Goal: Task Accomplishment & Management: Use online tool/utility

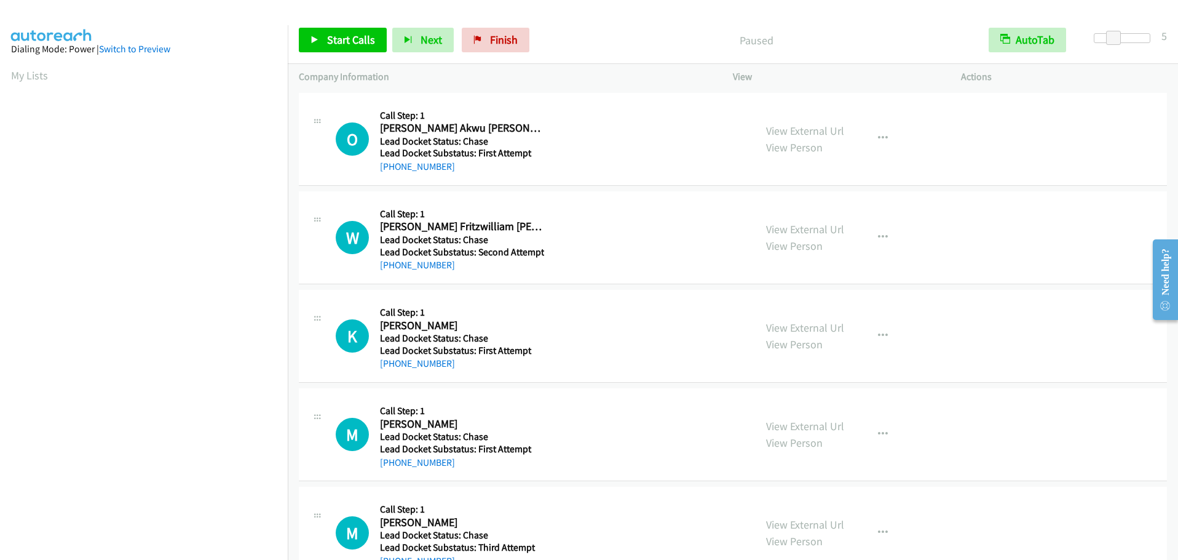
scroll to position [123, 0]
click at [322, 41] on link "Start Calls" at bounding box center [343, 40] width 88 height 25
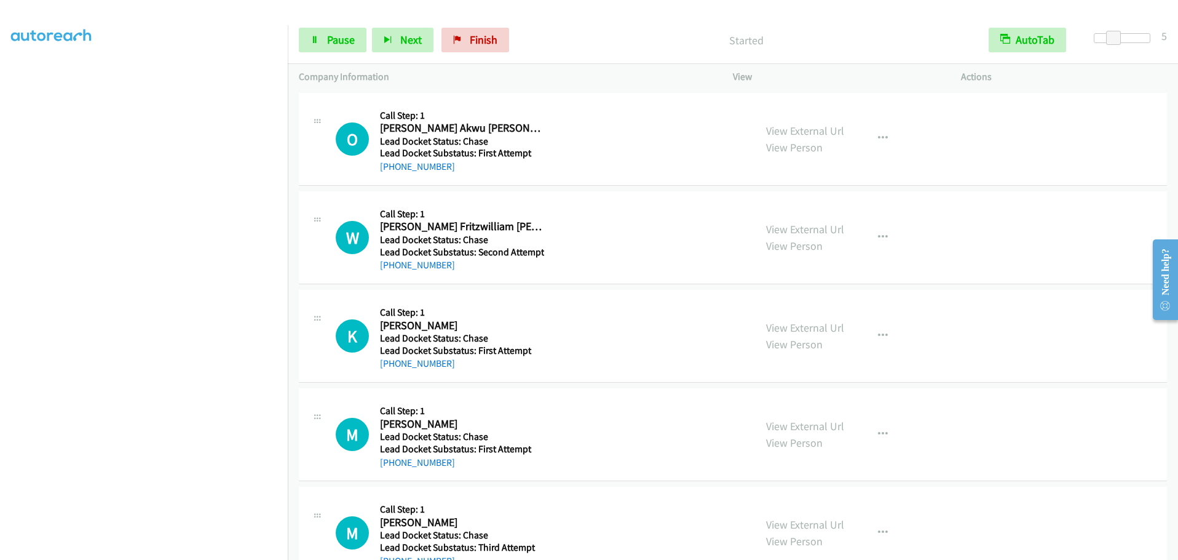
scroll to position [0, 0]
click at [470, 41] on span "Finish" at bounding box center [484, 40] width 28 height 14
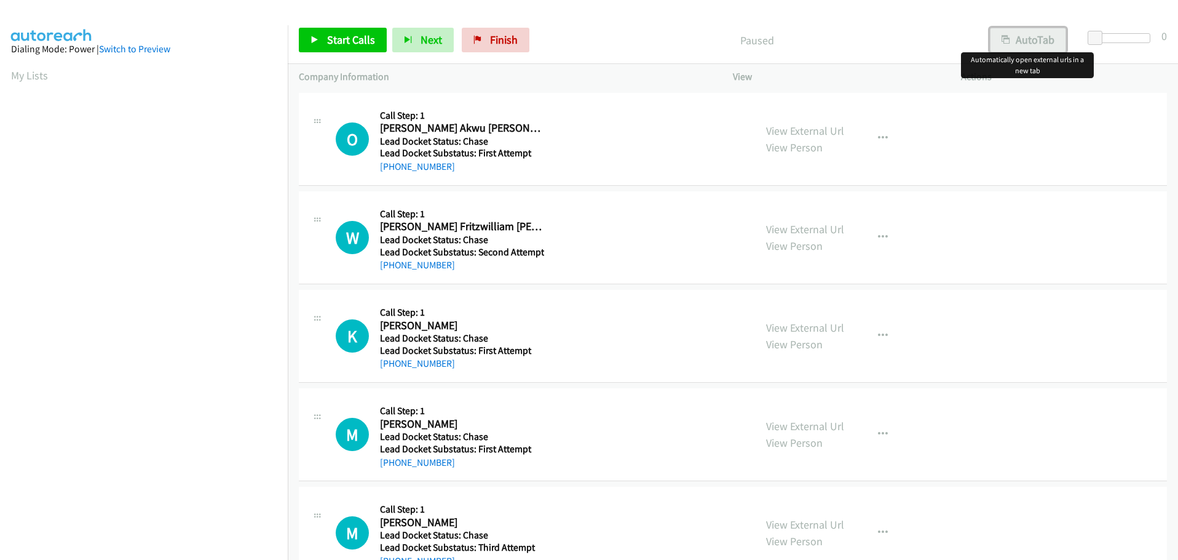
click at [1026, 36] on button "AutoTab" at bounding box center [1028, 40] width 76 height 25
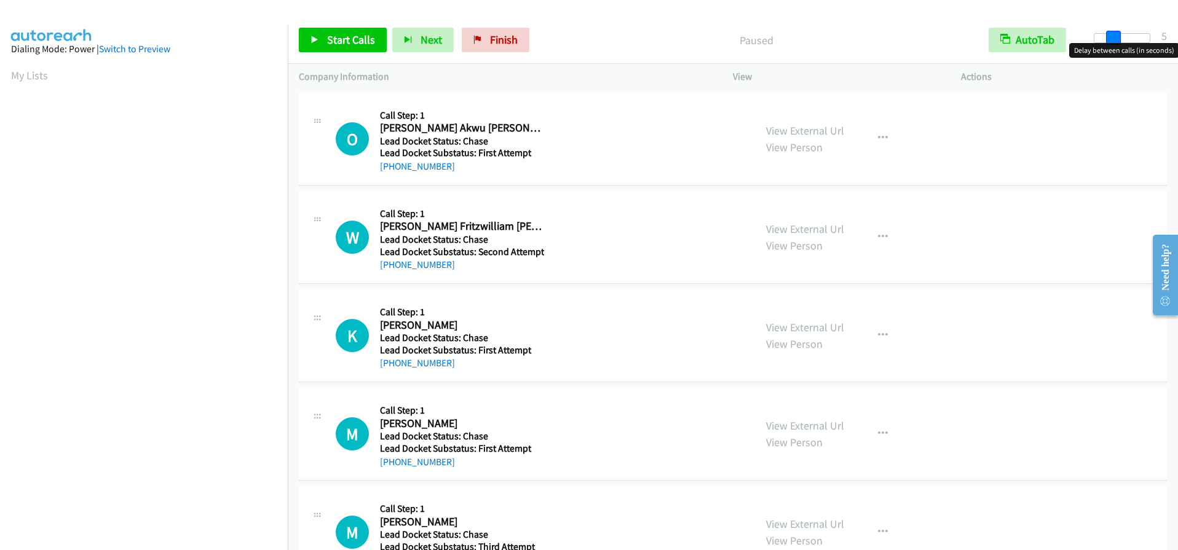
drag, startPoint x: 1094, startPoint y: 34, endPoint x: 1112, endPoint y: 34, distance: 17.8
click at [1112, 34] on span at bounding box center [1113, 38] width 15 height 15
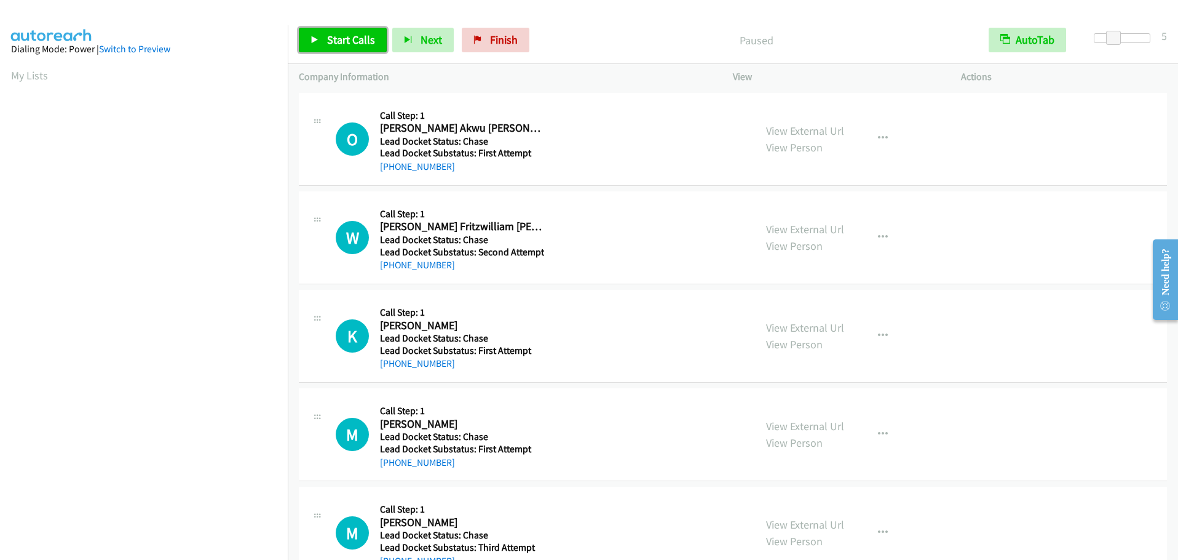
click at [344, 43] on span "Start Calls" at bounding box center [351, 40] width 48 height 14
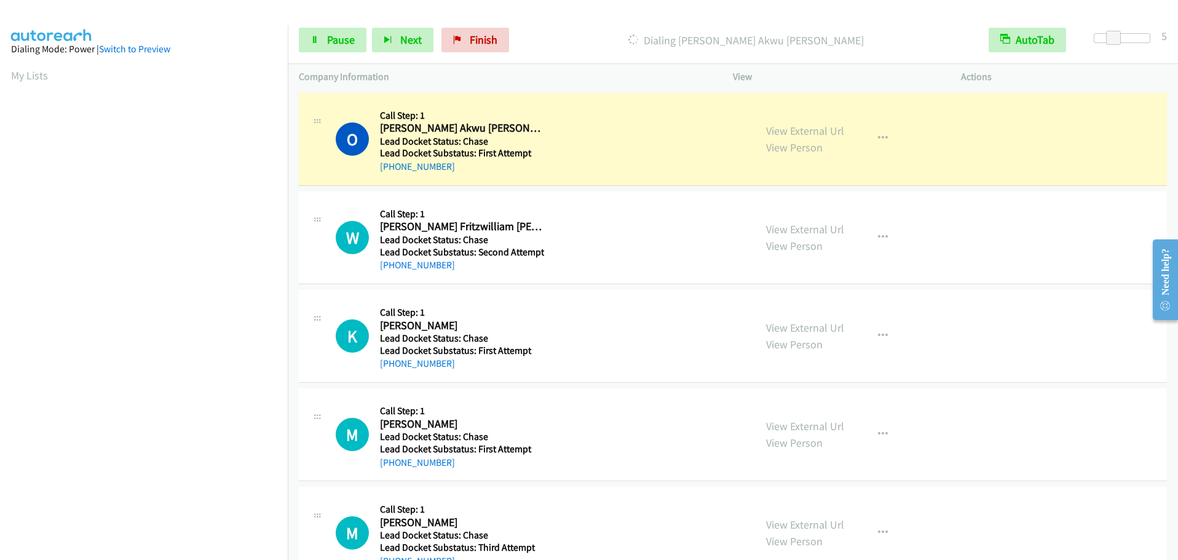
scroll to position [130, 0]
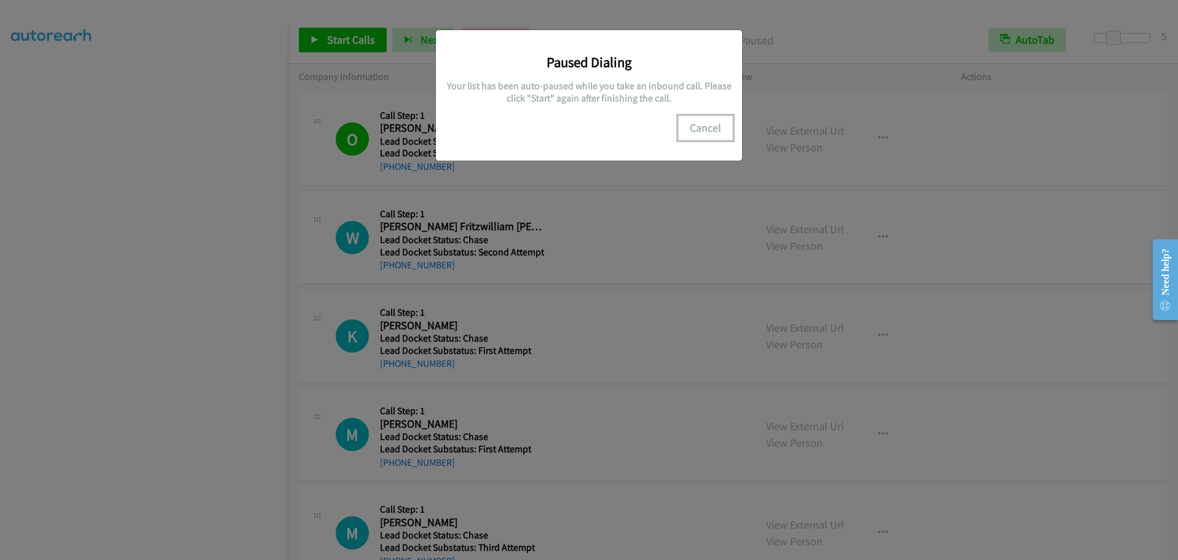
click at [705, 125] on button "Cancel" at bounding box center [705, 128] width 55 height 25
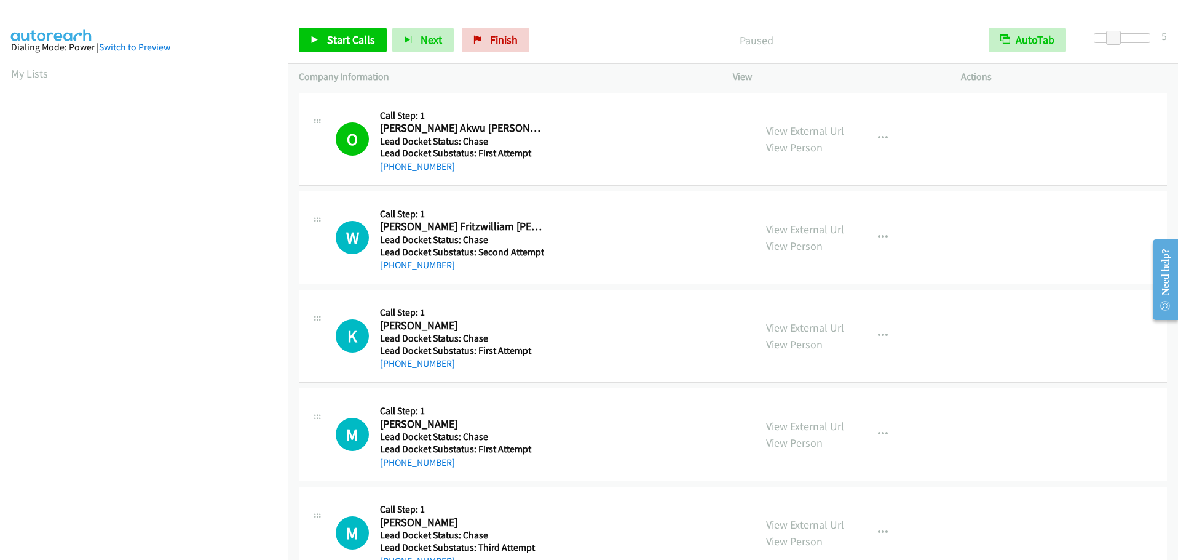
scroll to position [0, 0]
click at [325, 39] on link "Start Calls" at bounding box center [343, 40] width 88 height 25
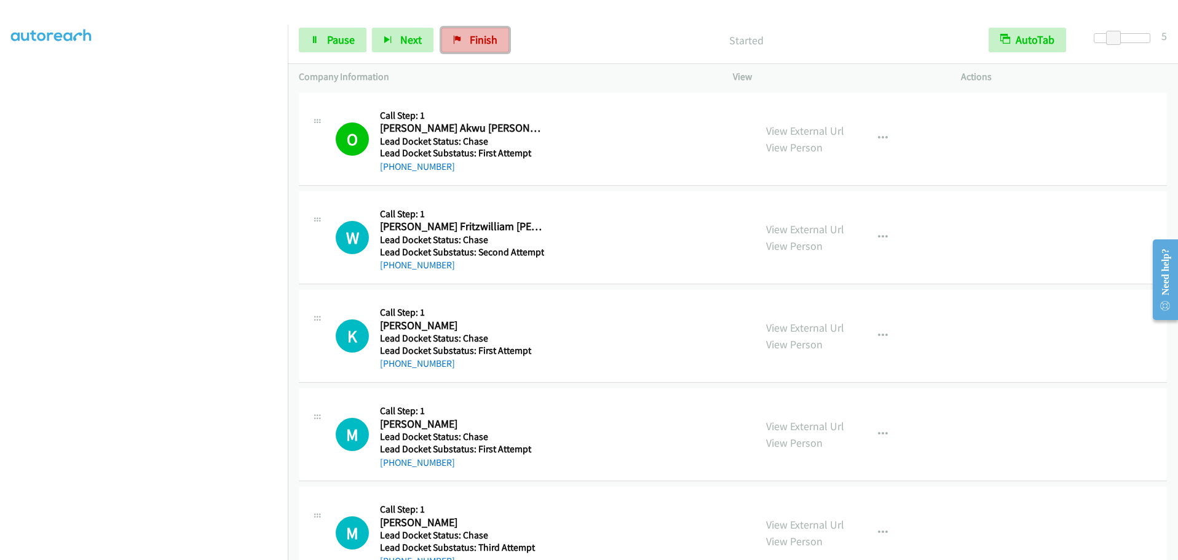
click at [464, 33] on link "Finish" at bounding box center [475, 40] width 68 height 25
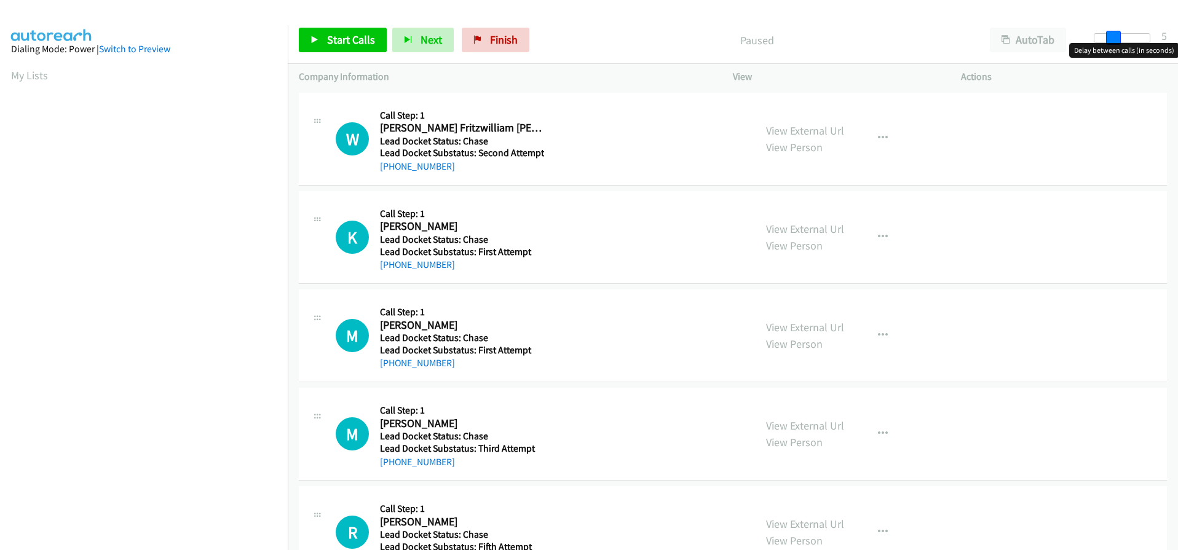
drag, startPoint x: 1094, startPoint y: 39, endPoint x: 1110, endPoint y: 39, distance: 16.6
click at [1110, 39] on span at bounding box center [1113, 38] width 15 height 15
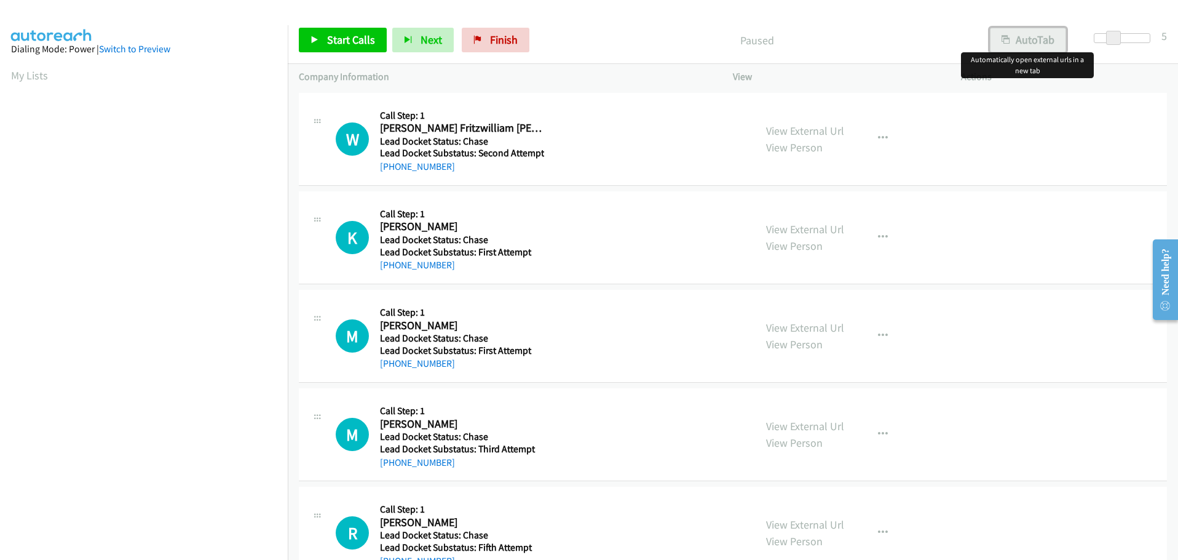
click at [1024, 42] on button "AutoTab" at bounding box center [1028, 40] width 76 height 25
click at [347, 40] on span "Start Calls" at bounding box center [351, 40] width 48 height 14
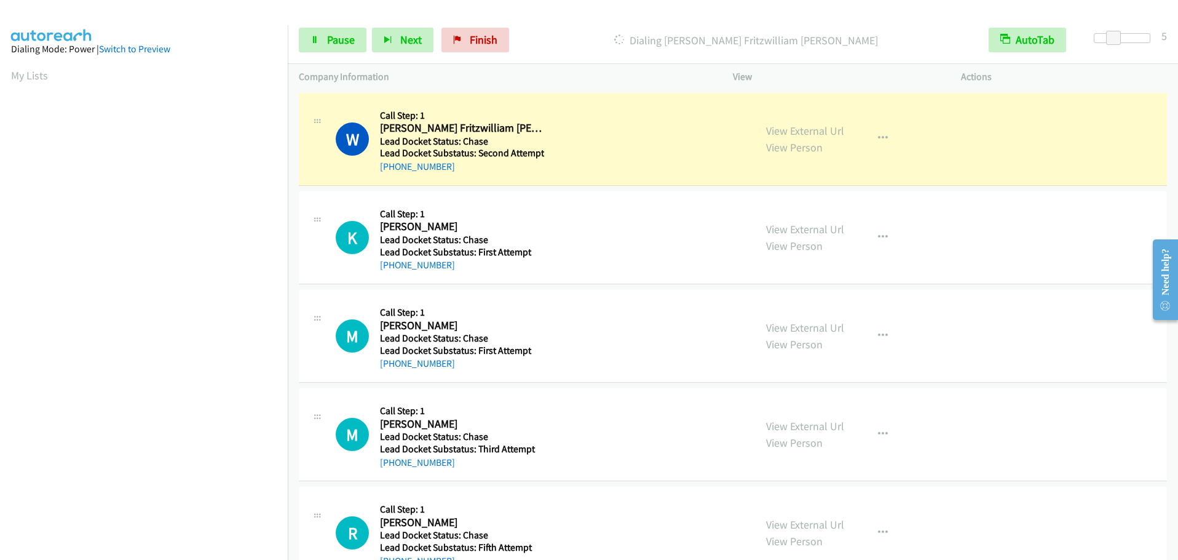
click at [270, 14] on div at bounding box center [583, 23] width 1167 height 47
click at [606, 28] on div "Dialing William Fritzwilliam Fritz" at bounding box center [746, 40] width 463 height 25
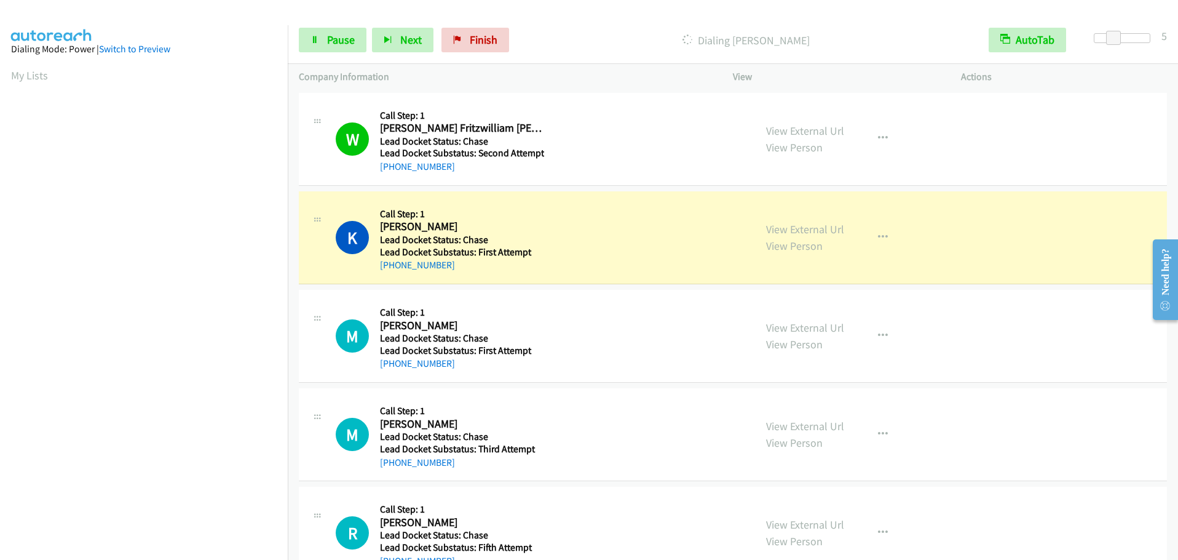
scroll to position [130, 0]
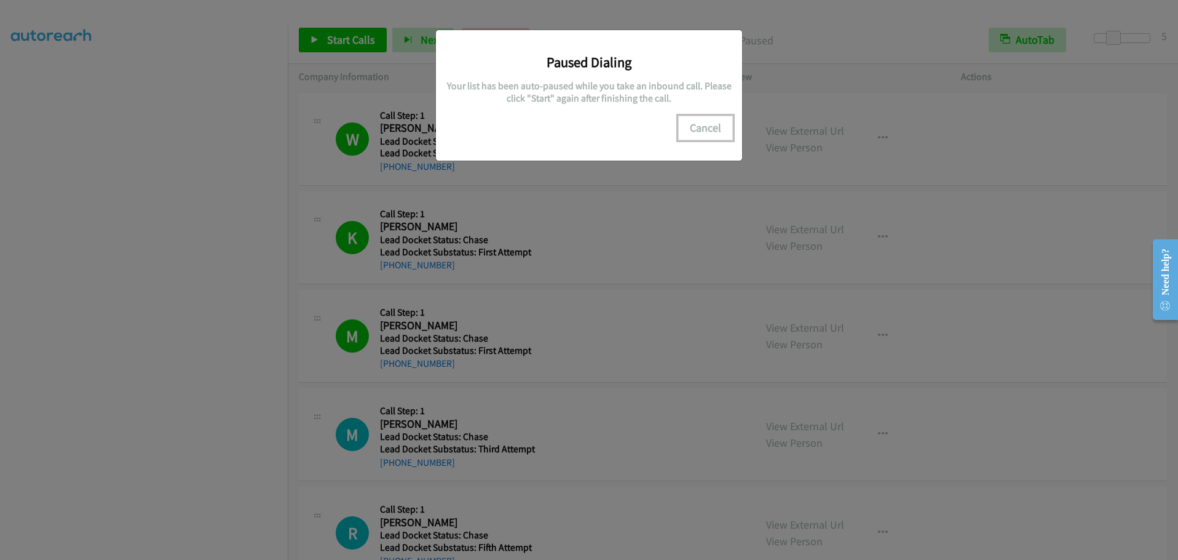
click at [705, 124] on button "Cancel" at bounding box center [705, 128] width 55 height 25
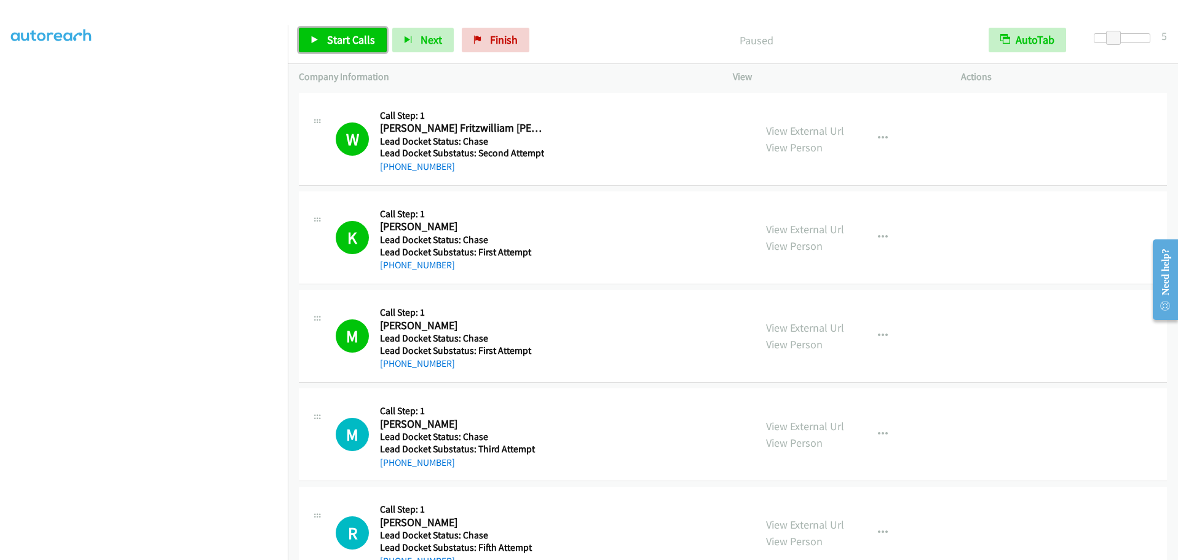
click at [344, 39] on span "Start Calls" at bounding box center [351, 40] width 48 height 14
click at [336, 40] on span "Pause" at bounding box center [341, 40] width 28 height 14
click at [344, 39] on span "Start Calls" at bounding box center [351, 40] width 48 height 14
click at [392, 41] on button "Next" at bounding box center [402, 40] width 61 height 25
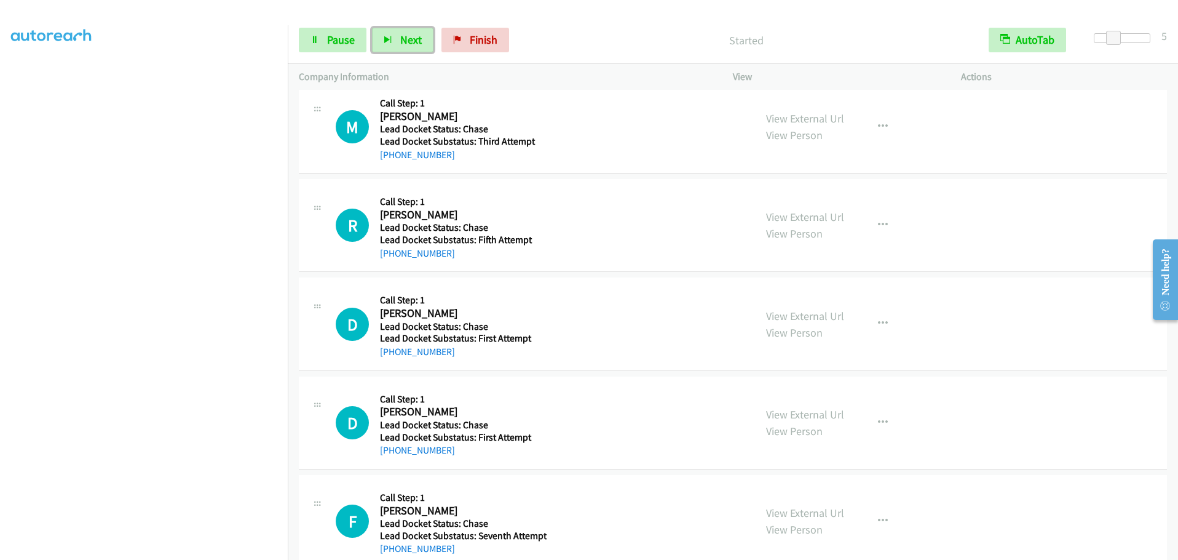
scroll to position [0, 0]
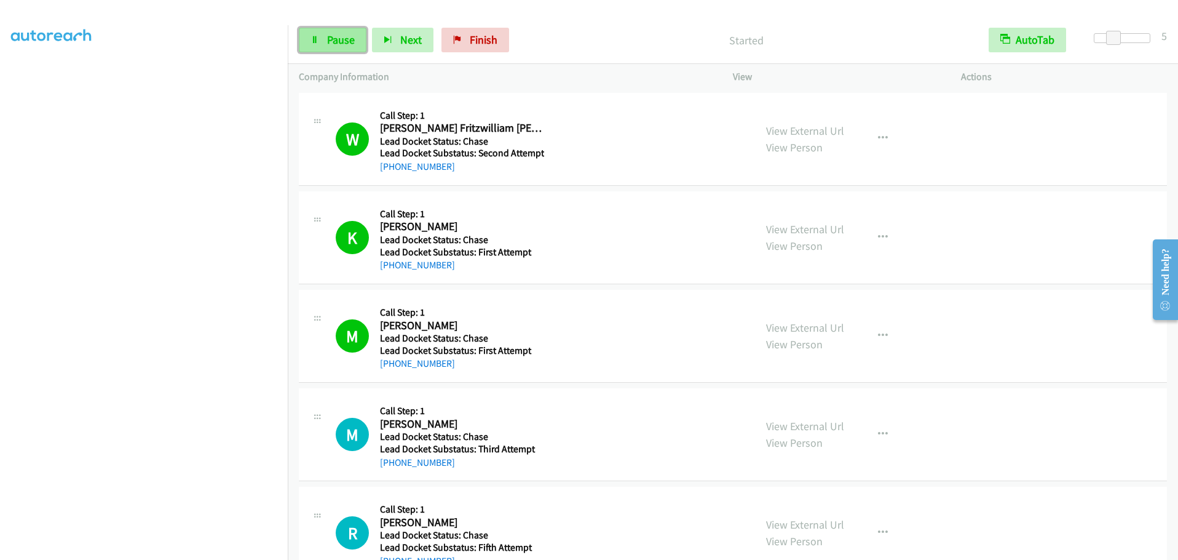
click at [329, 39] on span "Pause" at bounding box center [341, 40] width 28 height 14
click at [324, 39] on link "Start Calls" at bounding box center [343, 40] width 88 height 25
click at [338, 41] on span "Pause" at bounding box center [341, 40] width 28 height 14
click at [503, 46] on span "Finish" at bounding box center [504, 40] width 28 height 14
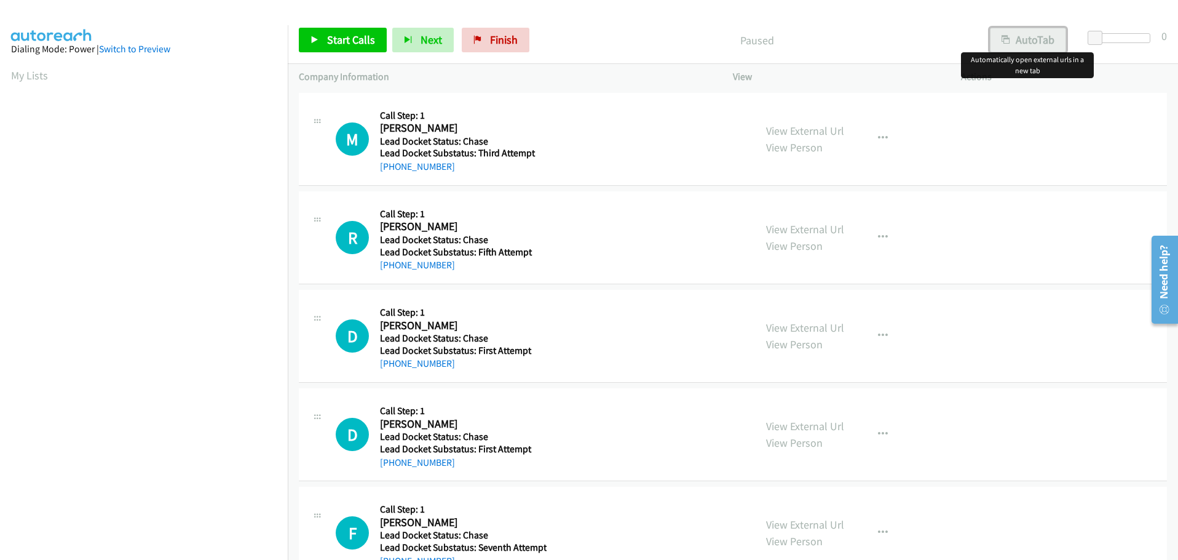
click at [1034, 44] on button "AutoTab" at bounding box center [1028, 40] width 76 height 25
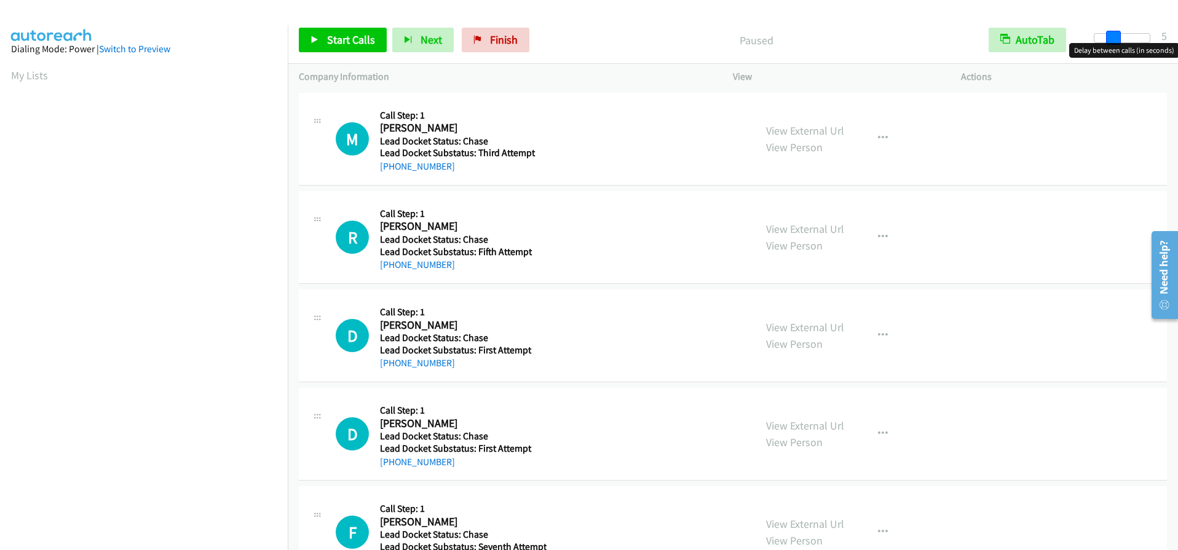
drag, startPoint x: 1091, startPoint y: 37, endPoint x: 1108, endPoint y: 36, distance: 16.6
click at [1108, 36] on span at bounding box center [1113, 38] width 15 height 15
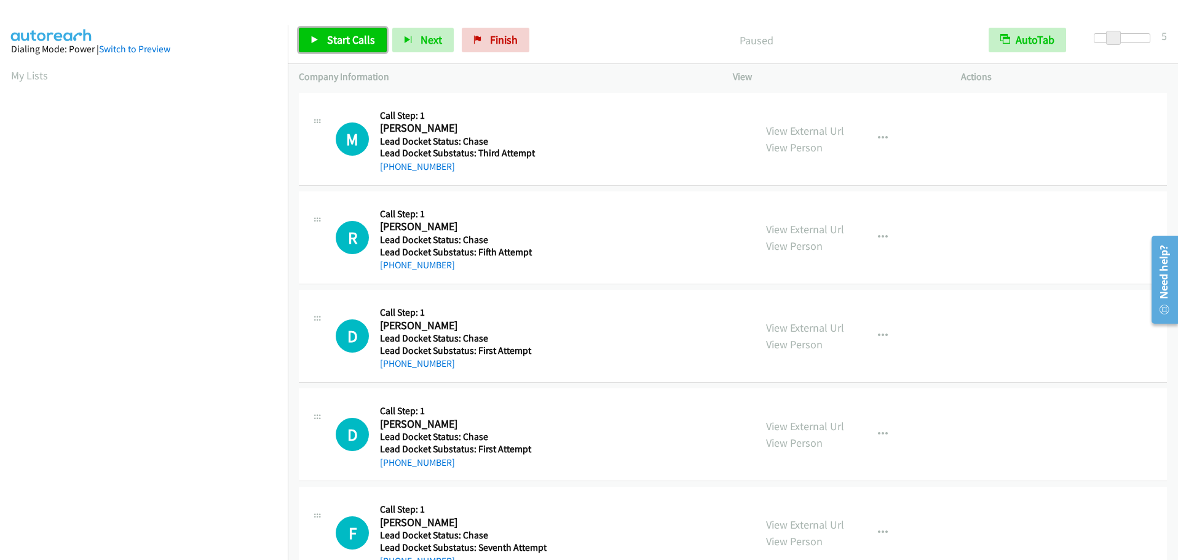
click at [350, 39] on span "Start Calls" at bounding box center [351, 40] width 48 height 14
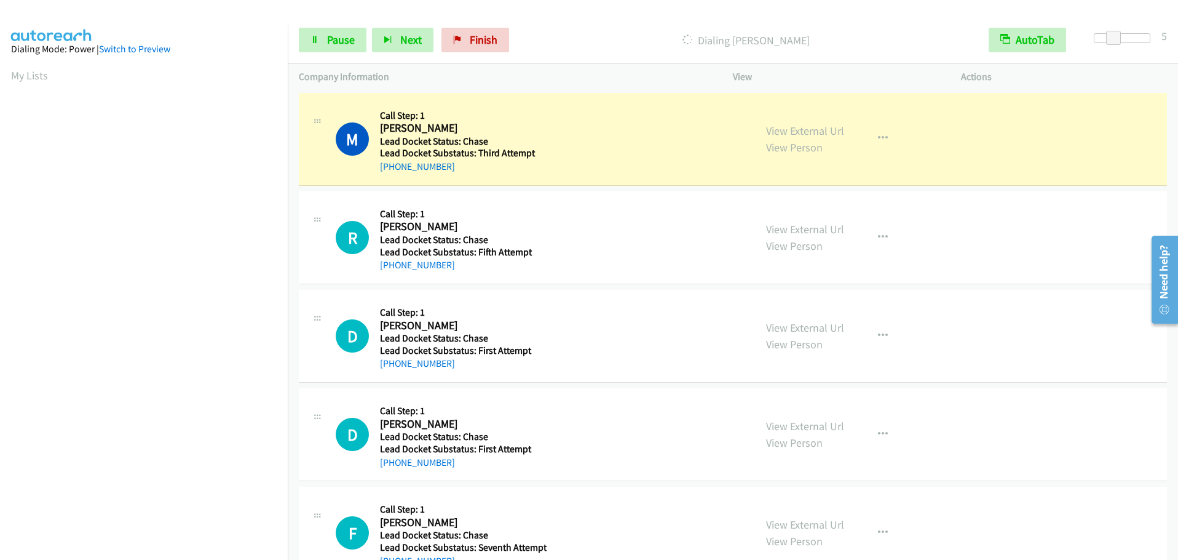
scroll to position [130, 0]
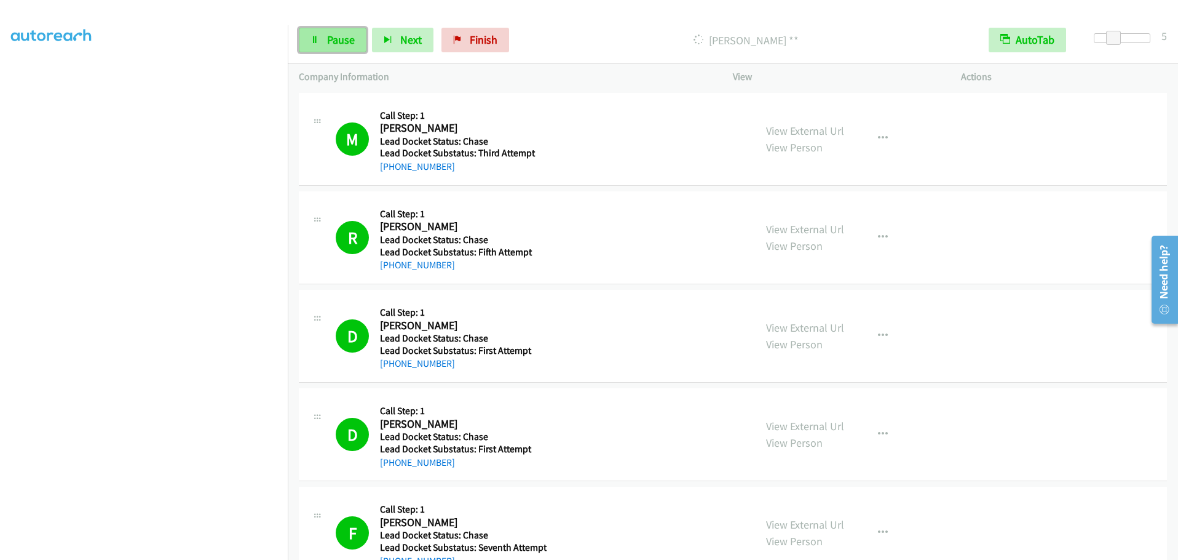
click at [341, 40] on span "Pause" at bounding box center [341, 40] width 28 height 14
click at [493, 41] on span "Finish" at bounding box center [504, 40] width 28 height 14
